Goal: Use online tool/utility

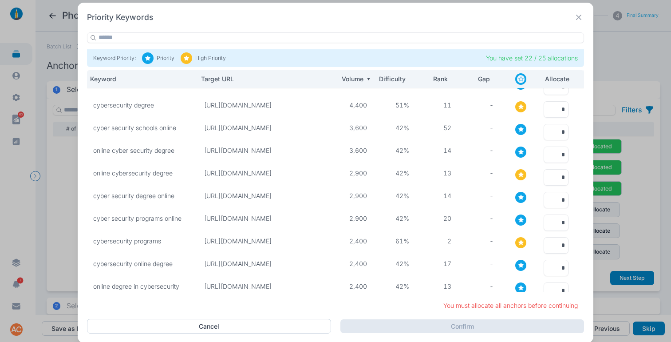
scroll to position [51, 0]
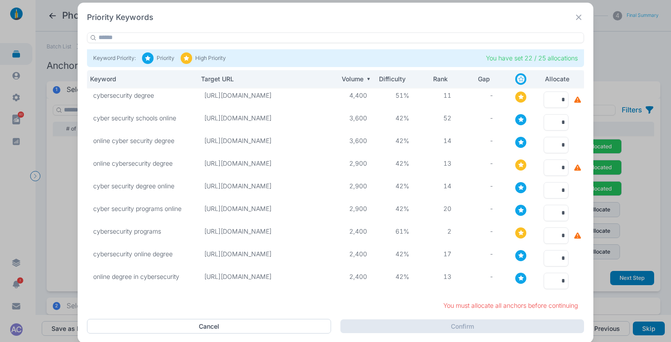
type input "*"
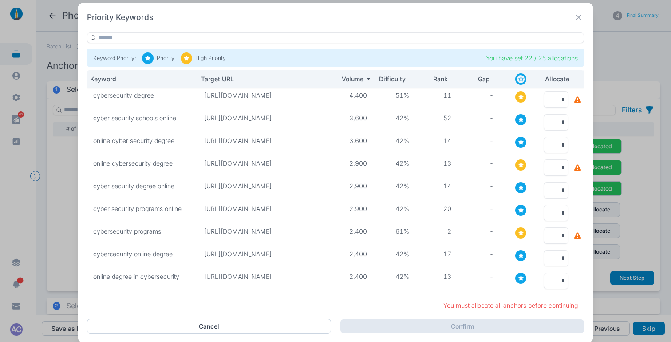
type input "*"
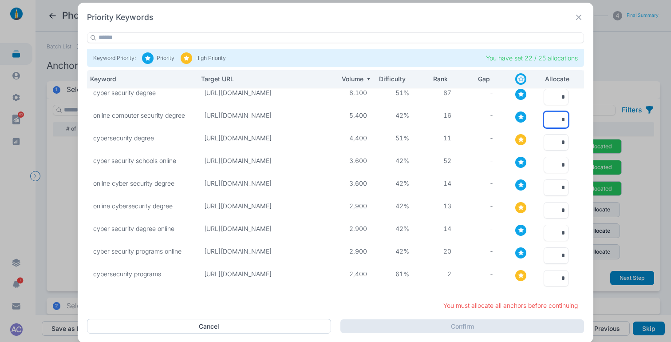
click at [556, 120] on input "*" at bounding box center [556, 119] width 25 height 16
click at [552, 140] on input "*" at bounding box center [556, 142] width 25 height 16
type input "**"
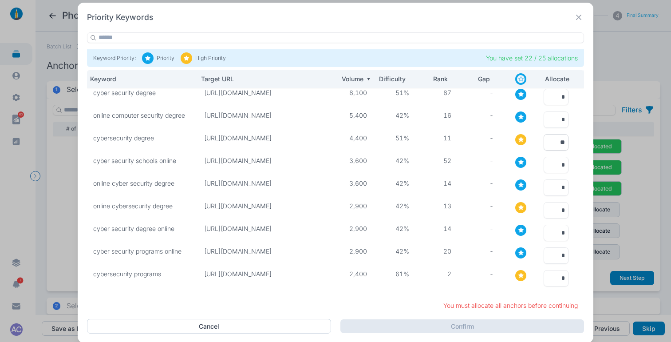
scroll to position [0, 0]
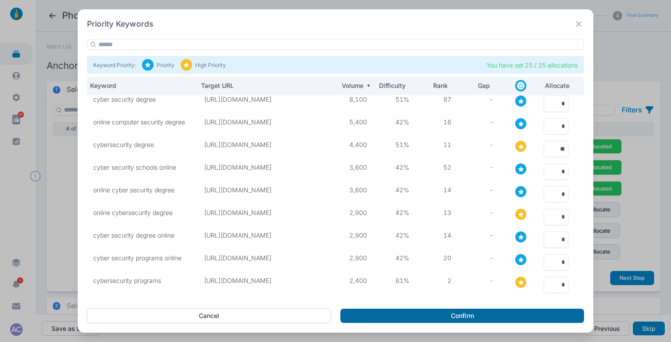
click at [474, 315] on button "Confirm" at bounding box center [462, 315] width 244 height 14
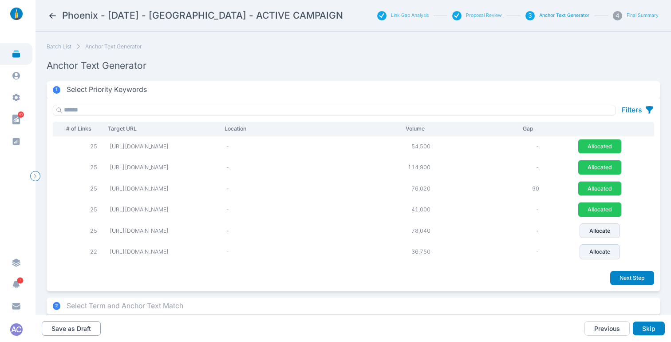
click at [85, 324] on button "Save as Draft" at bounding box center [71, 328] width 59 height 15
